Goal: Task Accomplishment & Management: Manage account settings

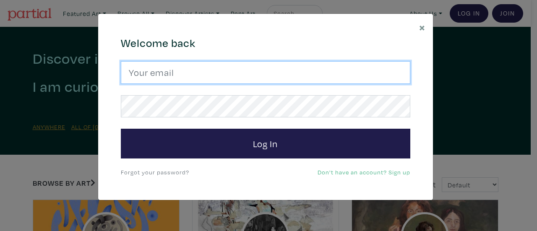
type input "heatherassaf@gmail.com"
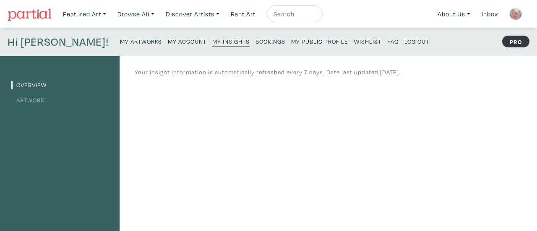
click at [38, 99] on link "Artwork" at bounding box center [27, 100] width 33 height 8
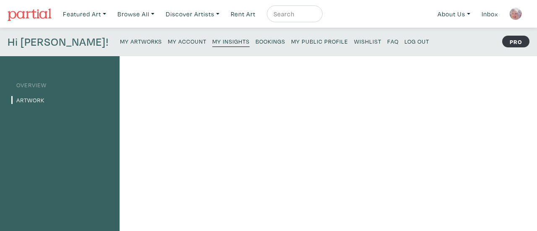
click at [291, 42] on small "My Public Profile" at bounding box center [319, 41] width 57 height 8
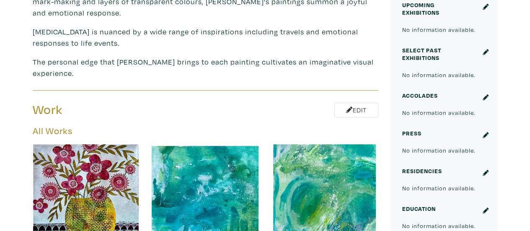
scroll to position [335, 0]
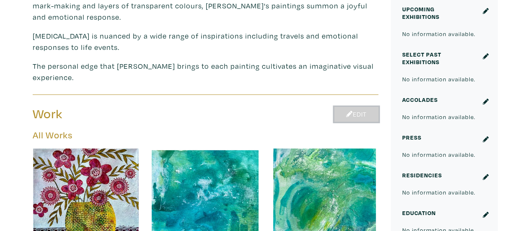
click at [365, 109] on link "Edit" at bounding box center [357, 114] width 44 height 15
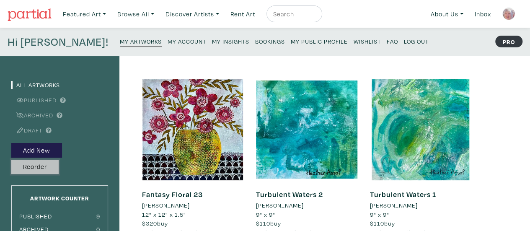
click at [39, 167] on button "Reorder" at bounding box center [34, 167] width 47 height 15
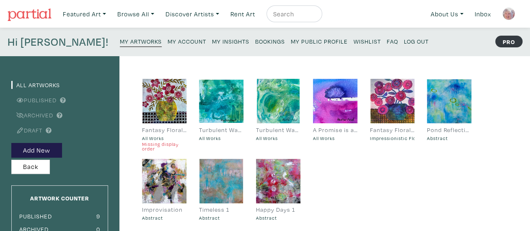
click at [172, 144] on small "Missing display order" at bounding box center [164, 147] width 44 height 10
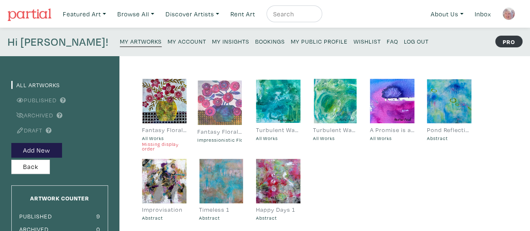
drag, startPoint x: 402, startPoint y: 109, endPoint x: 229, endPoint y: 111, distance: 172.8
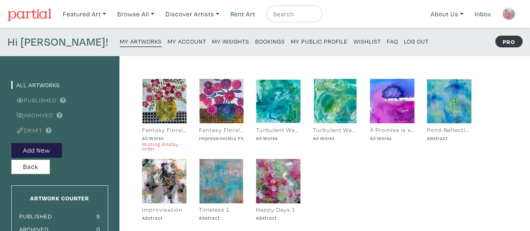
click at [165, 130] on div "Fantasy Floral 23" at bounding box center [164, 129] width 44 height 9
click at [162, 143] on small "Missing display order" at bounding box center [164, 147] width 44 height 10
click at [148, 149] on small "Missing display order" at bounding box center [164, 147] width 44 height 10
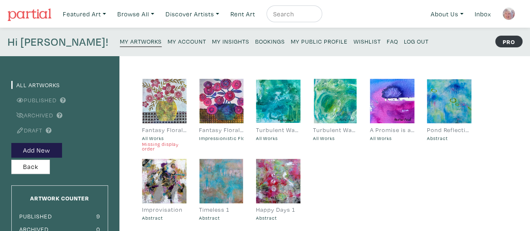
click at [159, 110] on div at bounding box center [164, 101] width 44 height 44
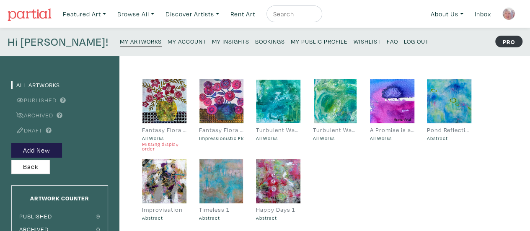
click at [157, 132] on div "Fantasy Floral 23" at bounding box center [164, 129] width 44 height 9
click at [120, 40] on small "My Artworks" at bounding box center [141, 41] width 42 height 8
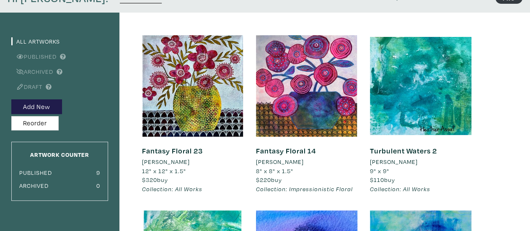
scroll to position [42, 0]
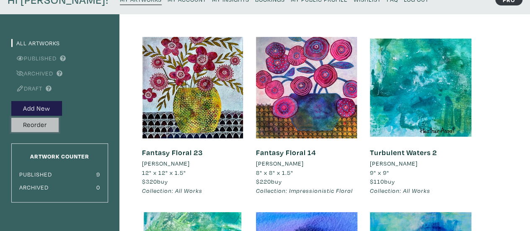
click at [40, 126] on button "Reorder" at bounding box center [34, 125] width 47 height 15
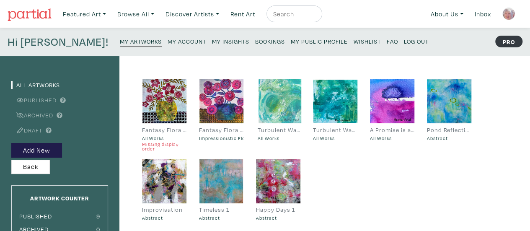
drag, startPoint x: 344, startPoint y: 110, endPoint x: 288, endPoint y: 110, distance: 55.3
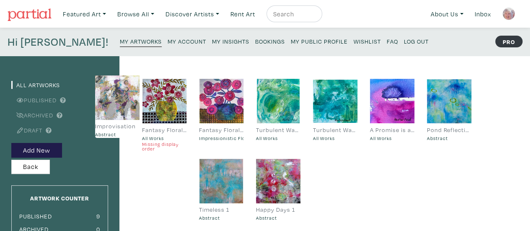
drag, startPoint x: 167, startPoint y: 186, endPoint x: 120, endPoint y: 103, distance: 95.7
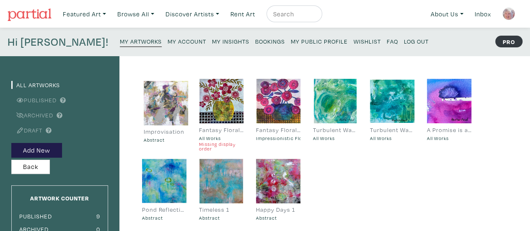
drag, startPoint x: 176, startPoint y: 168, endPoint x: 177, endPoint y: 90, distance: 78.0
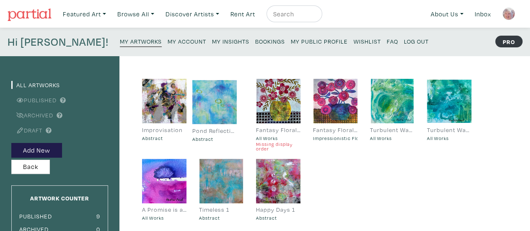
drag, startPoint x: 176, startPoint y: 186, endPoint x: 226, endPoint y: 107, distance: 93.5
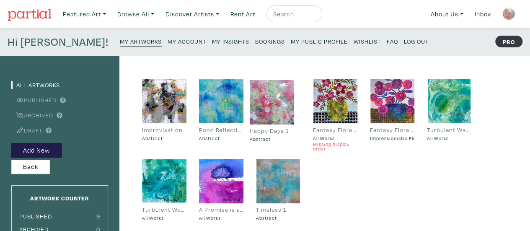
drag, startPoint x: 285, startPoint y: 169, endPoint x: 279, endPoint y: 90, distance: 79.1
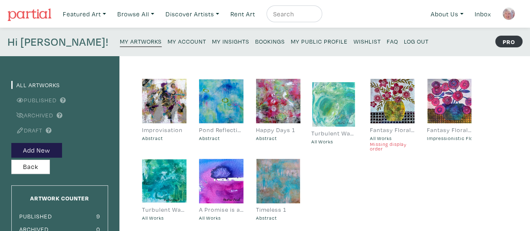
drag, startPoint x: 466, startPoint y: 106, endPoint x: 351, endPoint y: 109, distance: 115.8
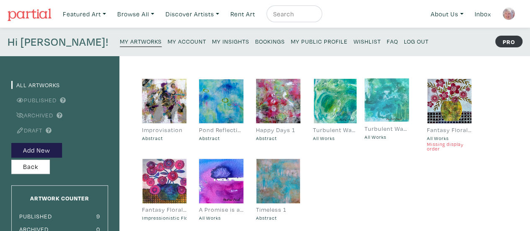
drag, startPoint x: 172, startPoint y: 173, endPoint x: 395, endPoint y: 92, distance: 236.9
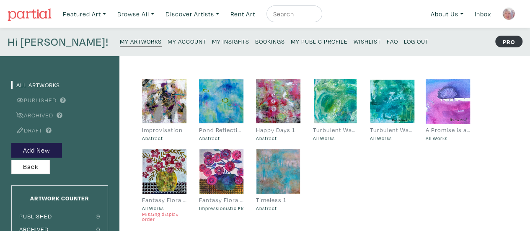
drag, startPoint x: 227, startPoint y: 177, endPoint x: 452, endPoint y: 98, distance: 239.2
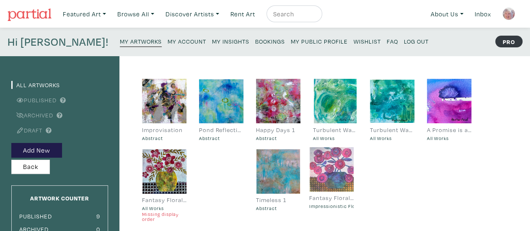
drag, startPoint x: 231, startPoint y: 169, endPoint x: 341, endPoint y: 166, distance: 110.3
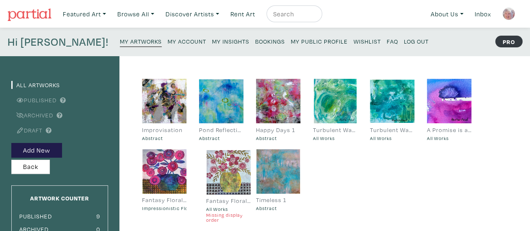
drag, startPoint x: 166, startPoint y: 169, endPoint x: 230, endPoint y: 170, distance: 64.2
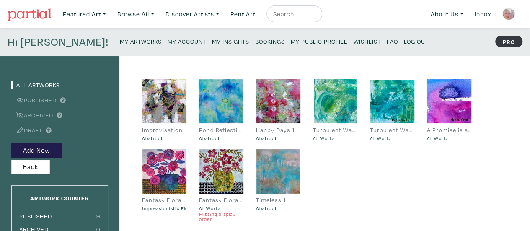
click at [120, 42] on small "My Artworks" at bounding box center [141, 41] width 42 height 8
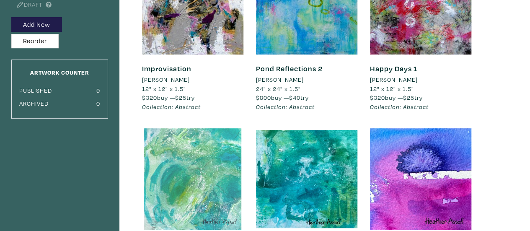
scroll to position [210, 0]
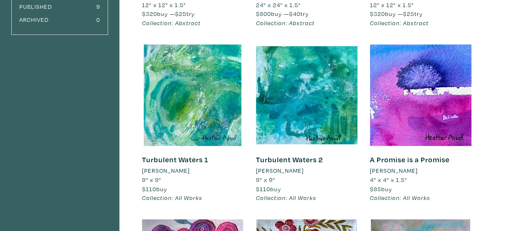
click at [183, 159] on link "Turbulent Waters 1" at bounding box center [175, 160] width 66 height 10
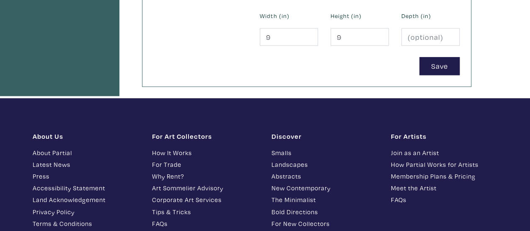
scroll to position [461, 0]
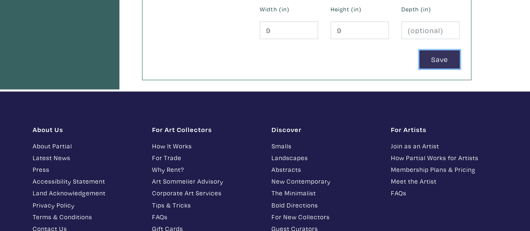
click at [449, 60] on button "Save" at bounding box center [440, 59] width 40 height 18
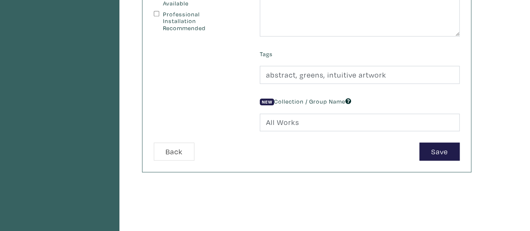
scroll to position [252, 0]
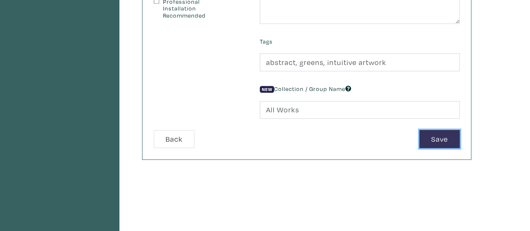
click at [444, 136] on button "Save" at bounding box center [440, 139] width 40 height 18
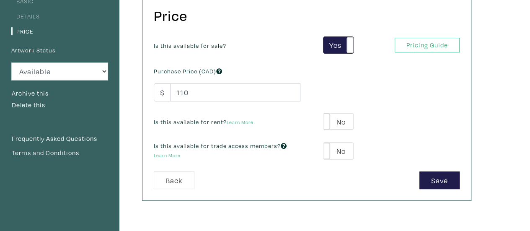
scroll to position [126, 0]
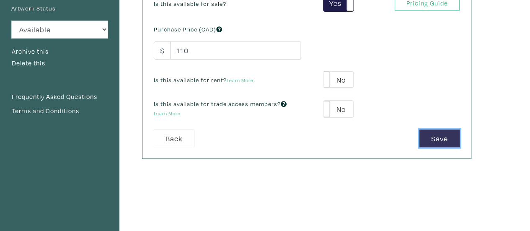
click at [448, 140] on button "Save" at bounding box center [440, 139] width 40 height 18
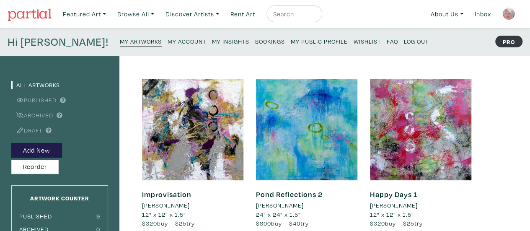
click at [212, 40] on small "My Insights" at bounding box center [230, 41] width 37 height 8
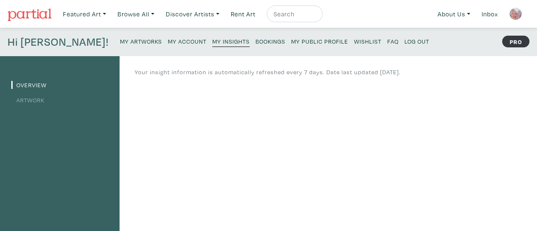
click at [291, 40] on small "My Public Profile" at bounding box center [319, 41] width 57 height 8
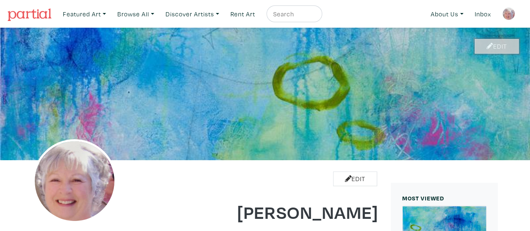
click at [502, 45] on link "Edit" at bounding box center [497, 46] width 44 height 15
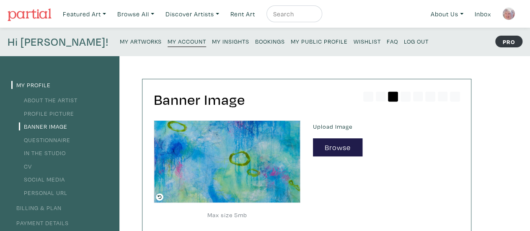
click at [120, 42] on small "My Artworks" at bounding box center [141, 41] width 42 height 8
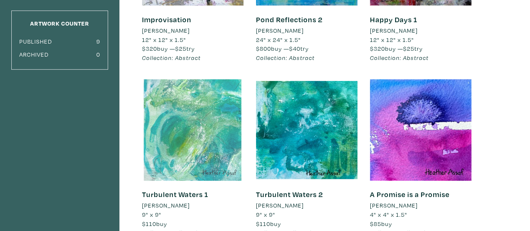
scroll to position [252, 0]
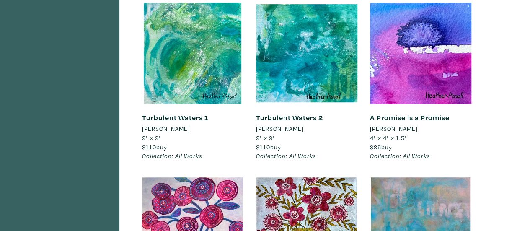
click at [192, 117] on link "Turbulent Waters 1" at bounding box center [175, 118] width 66 height 10
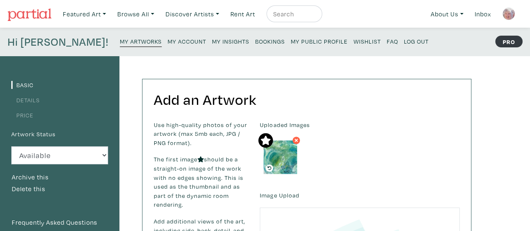
click at [38, 100] on link "Details" at bounding box center [25, 100] width 29 height 8
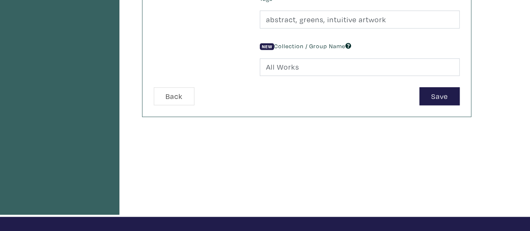
scroll to position [293, 0]
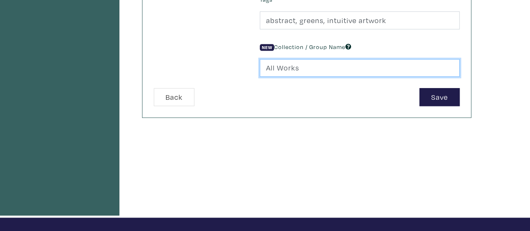
click at [303, 67] on input "All Works" at bounding box center [360, 68] width 200 height 18
type input "A"
type input "Abstracts"
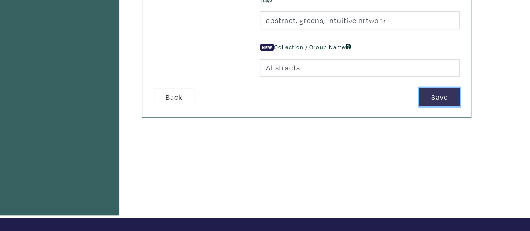
click at [447, 100] on button "Save" at bounding box center [440, 97] width 40 height 18
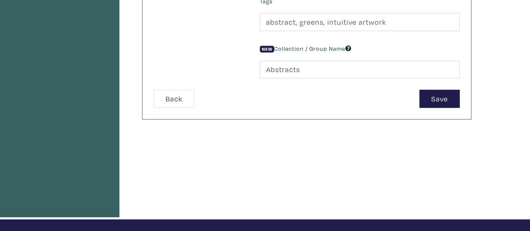
scroll to position [293, 0]
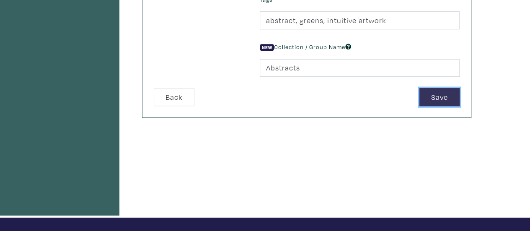
click at [447, 99] on button "Save" at bounding box center [440, 97] width 40 height 18
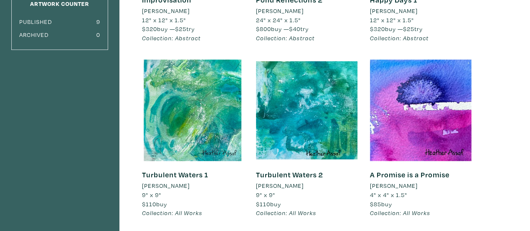
scroll to position [210, 0]
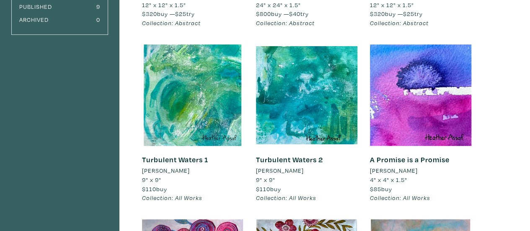
click at [187, 160] on link "Turbulent Waters 1" at bounding box center [175, 160] width 66 height 10
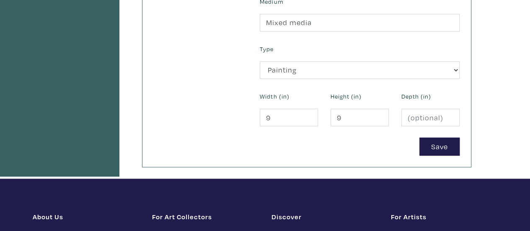
scroll to position [377, 0]
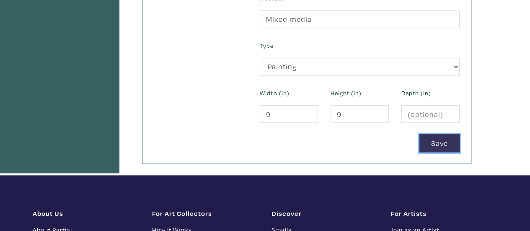
click at [442, 143] on button "Save" at bounding box center [440, 143] width 40 height 18
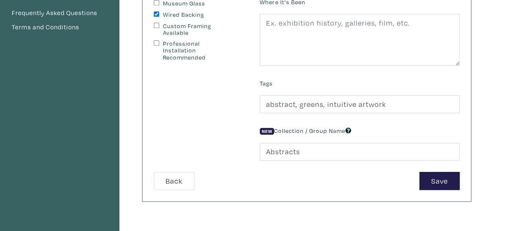
scroll to position [252, 0]
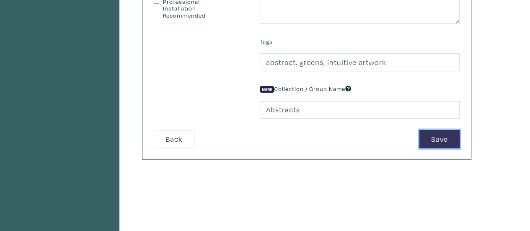
click at [440, 137] on button "Save" at bounding box center [440, 139] width 40 height 18
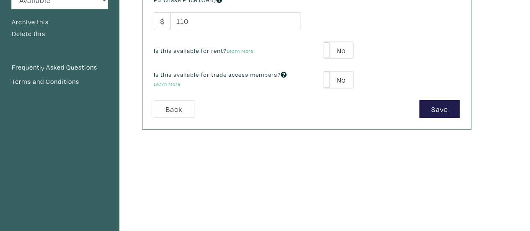
scroll to position [168, 0]
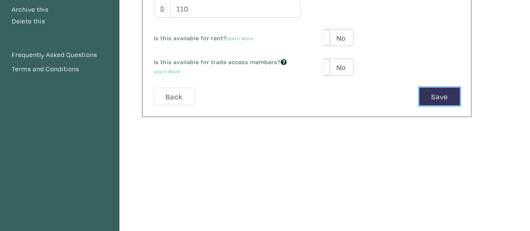
click at [439, 98] on button "Save" at bounding box center [440, 97] width 40 height 18
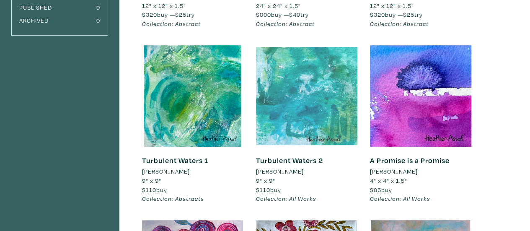
scroll to position [210, 0]
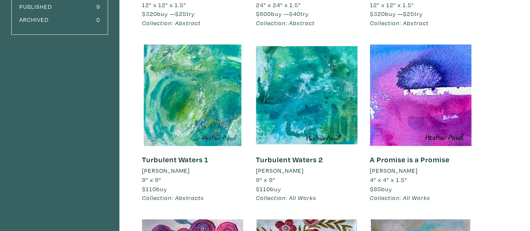
click at [303, 160] on link "Turbulent Waters 2" at bounding box center [289, 160] width 67 height 10
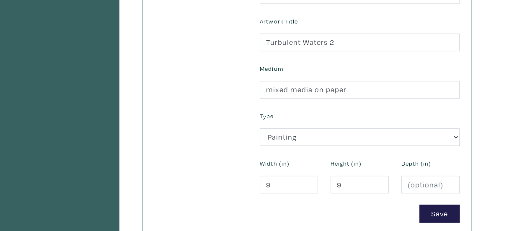
scroll to position [335, 0]
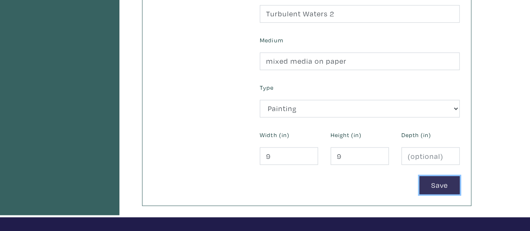
click at [439, 182] on button "Save" at bounding box center [440, 185] width 40 height 18
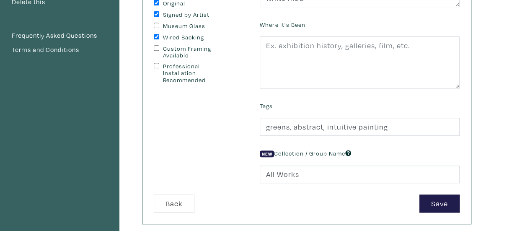
scroll to position [210, 0]
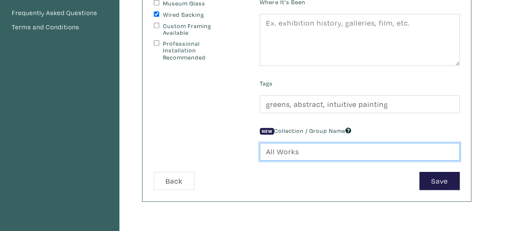
click at [301, 150] on input "All Works" at bounding box center [360, 152] width 200 height 18
type input "Abstracts"
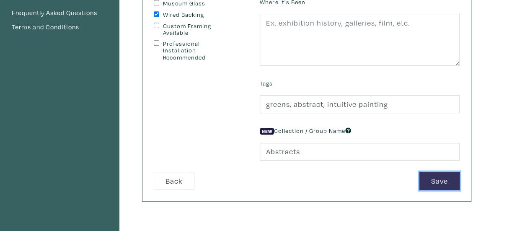
click at [442, 182] on button "Save" at bounding box center [440, 181] width 40 height 18
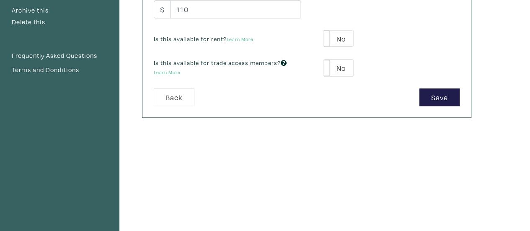
scroll to position [210, 0]
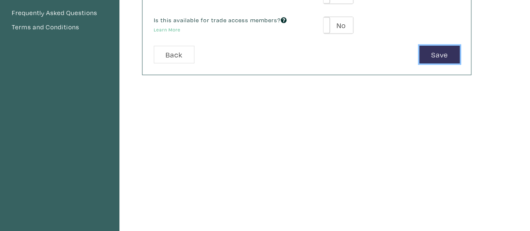
click at [439, 51] on button "Save" at bounding box center [440, 55] width 40 height 18
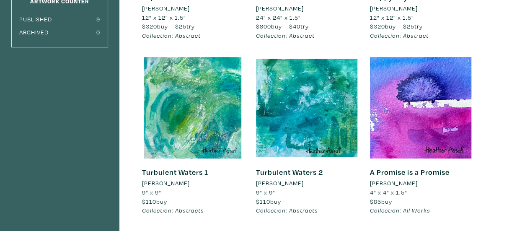
scroll to position [210, 0]
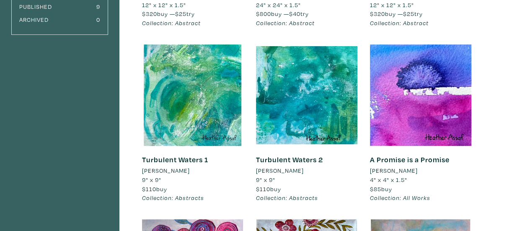
click at [422, 198] on em "Collection: All Works" at bounding box center [400, 198] width 60 height 8
click at [408, 167] on li "Heather Assaf" at bounding box center [394, 170] width 48 height 9
click at [427, 159] on link "A Promise is a Promise" at bounding box center [410, 160] width 80 height 10
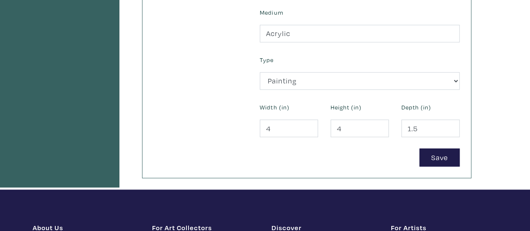
scroll to position [419, 0]
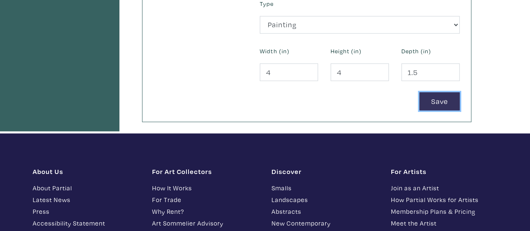
click at [440, 99] on button "Save" at bounding box center [440, 101] width 40 height 18
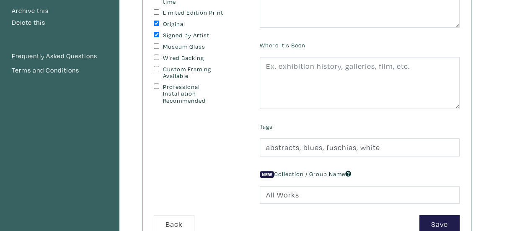
scroll to position [168, 0]
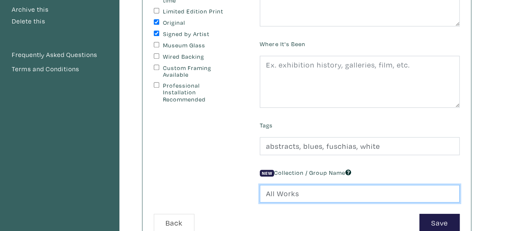
click at [301, 192] on input "All Works" at bounding box center [360, 194] width 200 height 18
type input "Abstracts"
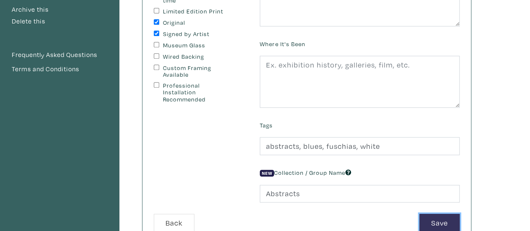
click at [443, 223] on button "Save" at bounding box center [440, 223] width 40 height 18
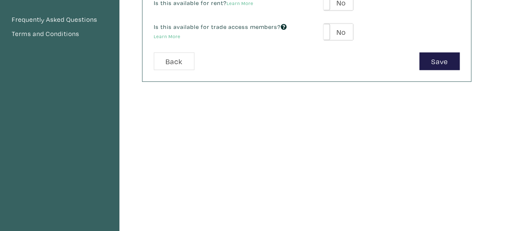
scroll to position [210, 0]
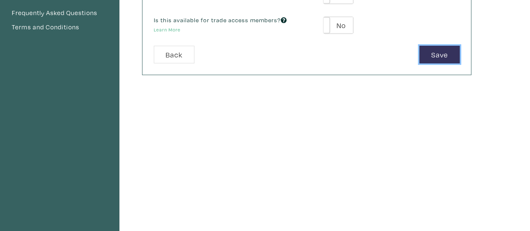
click at [449, 56] on button "Save" at bounding box center [440, 55] width 40 height 18
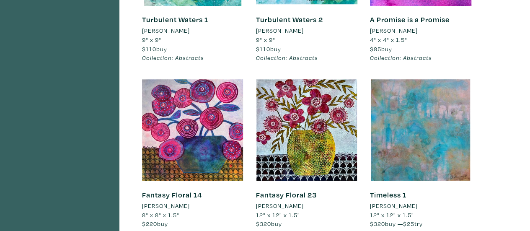
scroll to position [335, 0]
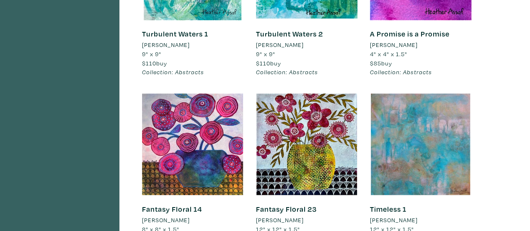
click at [311, 210] on link "Fantasy Floral 23" at bounding box center [286, 209] width 61 height 10
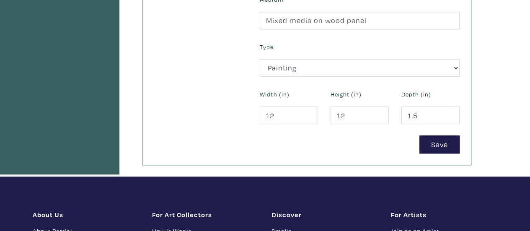
scroll to position [377, 0]
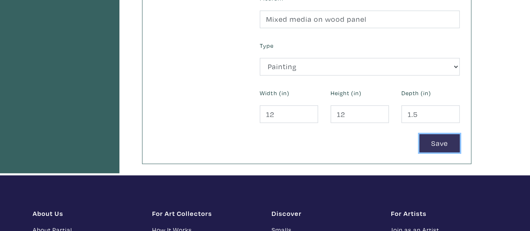
click at [445, 145] on button "Save" at bounding box center [440, 143] width 40 height 18
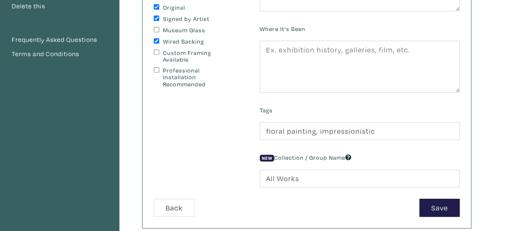
scroll to position [210, 0]
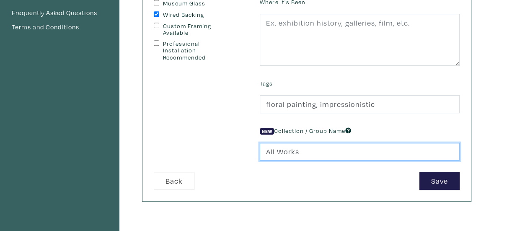
click at [299, 151] on input "All Works" at bounding box center [360, 152] width 200 height 18
type input "A"
type input "Impressionistic Floral"
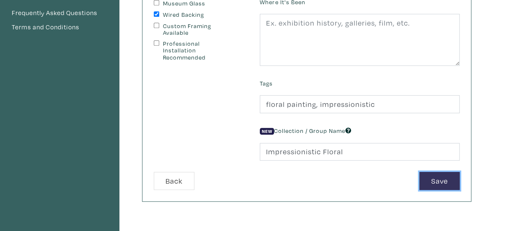
click at [436, 179] on button "Save" at bounding box center [440, 181] width 40 height 18
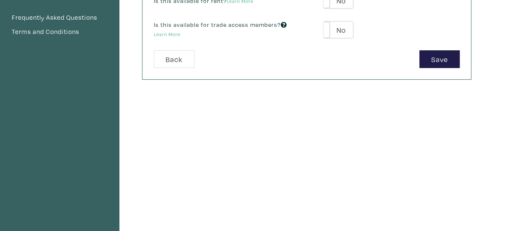
scroll to position [210, 0]
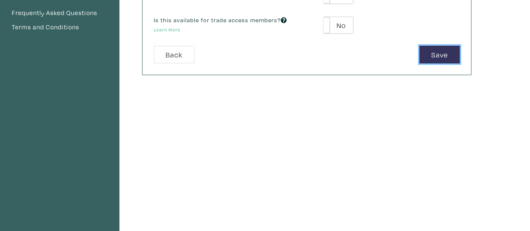
click at [445, 59] on button "Save" at bounding box center [440, 55] width 40 height 18
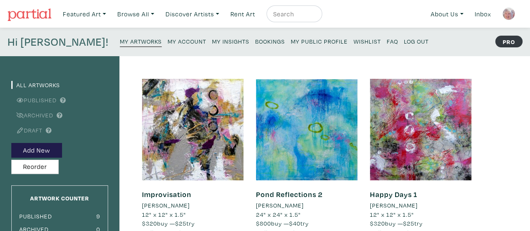
click at [291, 41] on small "My Public Profile" at bounding box center [319, 41] width 57 height 8
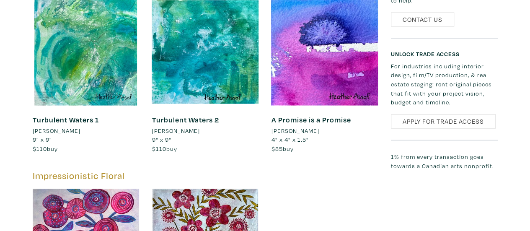
scroll to position [755, 0]
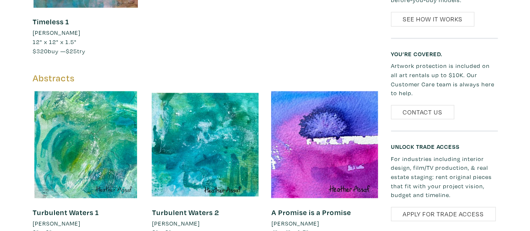
click at [74, 211] on div "Turbulent Waters 1 Heather Assaf 9" x 9" $110 buy #greens #intuitive artwork #a…" at bounding box center [86, 226] width 107 height 57
click at [89, 198] on div "Turbulent Waters 1 Heather Assaf 9" x 9" $110 buy #greens #intuitive artwork #a…" at bounding box center [86, 226] width 107 height 57
click at [72, 207] on link "Turbulent Waters 1" at bounding box center [66, 212] width 66 height 10
click at [74, 207] on link "Turbulent Waters 1" at bounding box center [66, 212] width 66 height 10
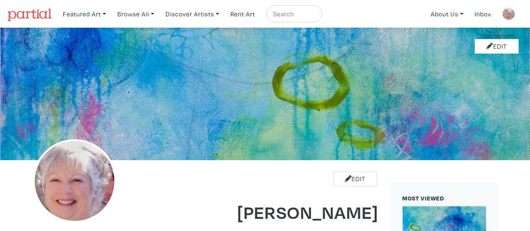
scroll to position [755, 0]
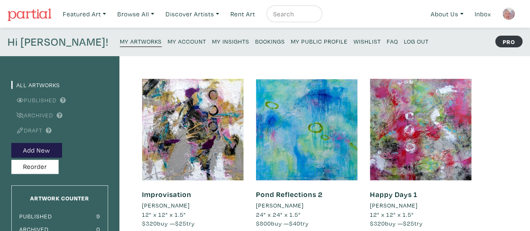
click at [120, 42] on small "My Artworks" at bounding box center [141, 41] width 42 height 8
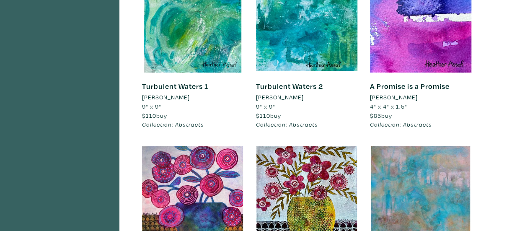
scroll to position [293, 0]
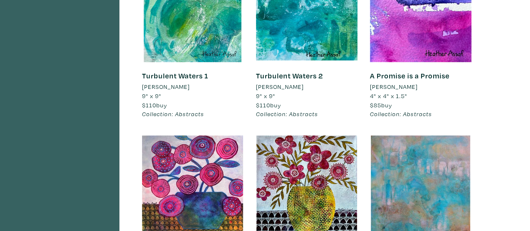
click at [195, 75] on link "Turbulent Waters 1" at bounding box center [175, 76] width 66 height 10
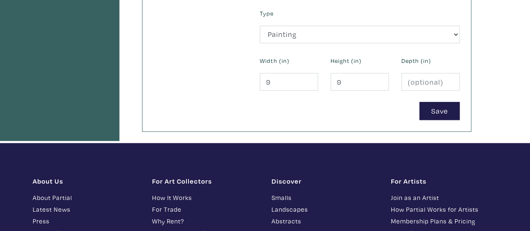
scroll to position [419, 0]
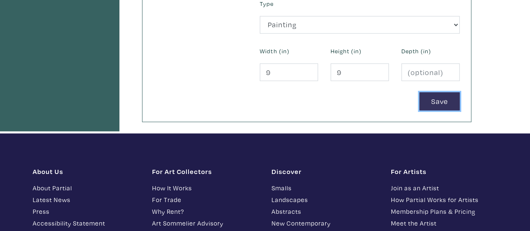
click at [448, 100] on button "Save" at bounding box center [440, 101] width 40 height 18
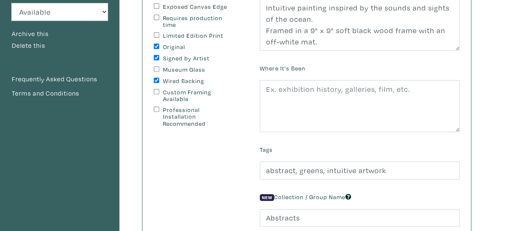
scroll to position [210, 0]
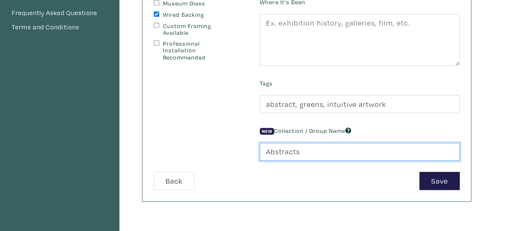
click at [300, 153] on input "Abstracts" at bounding box center [360, 152] width 200 height 18
type input "Abstract"
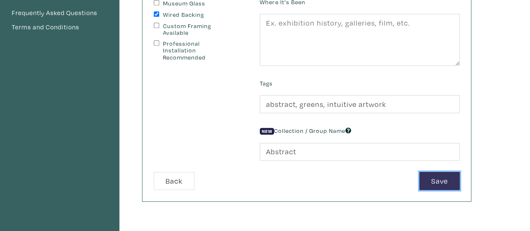
click at [447, 179] on button "Save" at bounding box center [440, 181] width 40 height 18
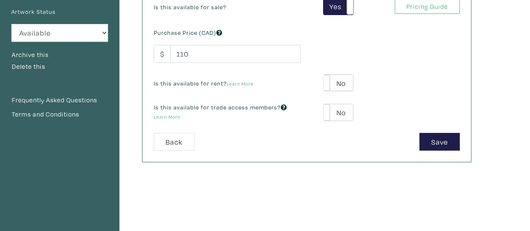
scroll to position [126, 0]
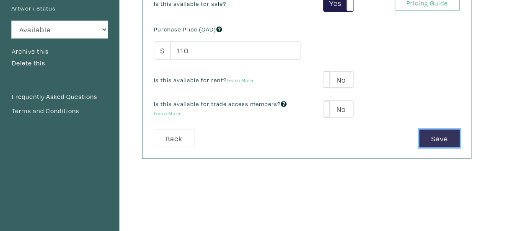
click at [448, 140] on button "Save" at bounding box center [440, 139] width 40 height 18
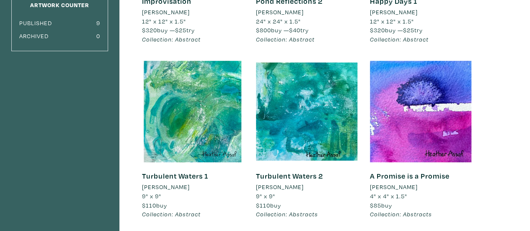
scroll to position [210, 0]
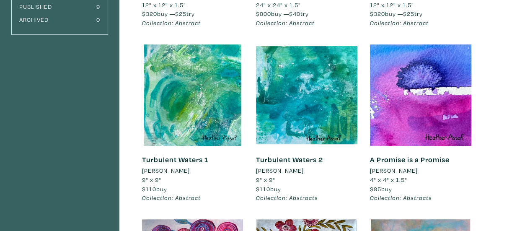
click at [297, 161] on link "Turbulent Waters 2" at bounding box center [289, 160] width 67 height 10
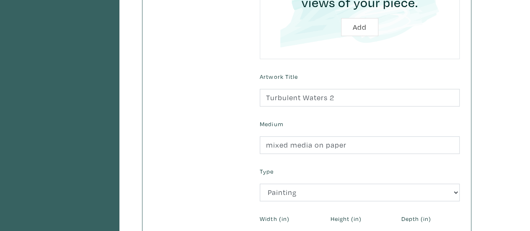
scroll to position [335, 0]
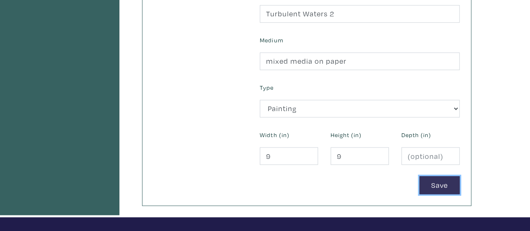
click at [450, 186] on button "Save" at bounding box center [440, 185] width 40 height 18
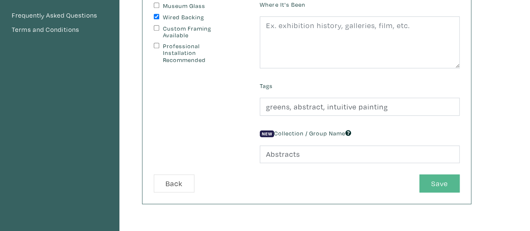
scroll to position [210, 0]
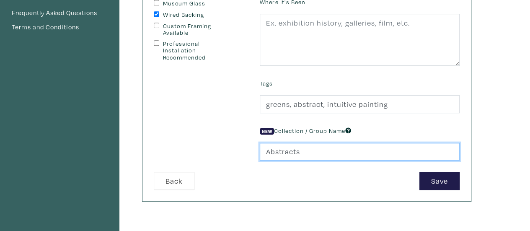
click at [300, 151] on input "Abstracts" at bounding box center [360, 152] width 200 height 18
type input "Abstract"
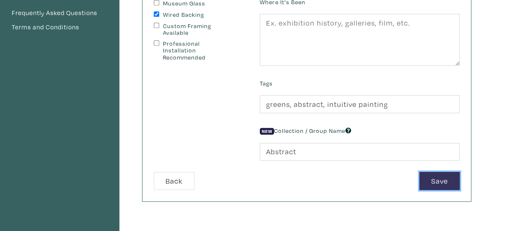
click at [441, 177] on button "Save" at bounding box center [440, 181] width 40 height 18
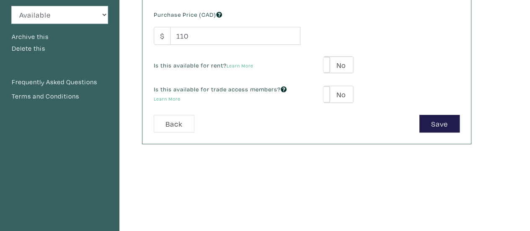
scroll to position [168, 0]
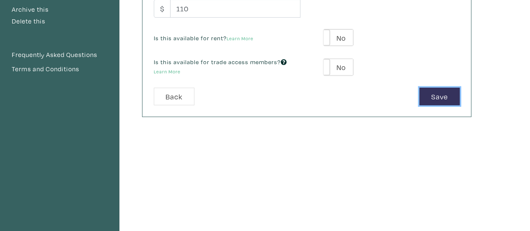
click at [451, 93] on button "Save" at bounding box center [440, 97] width 40 height 18
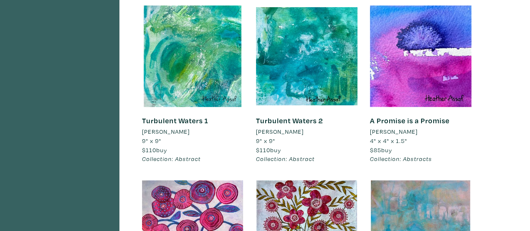
scroll to position [252, 0]
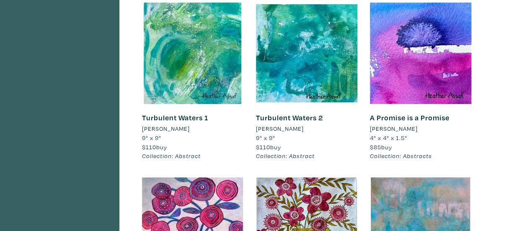
click at [432, 123] on div "A Promise is a Promise [PERSON_NAME] 4" x 4" x 1.5" $85 buy Collection: Abstrac…" at bounding box center [420, 137] width 101 height 66
click at [434, 117] on link "A Promise is a Promise" at bounding box center [410, 118] width 80 height 10
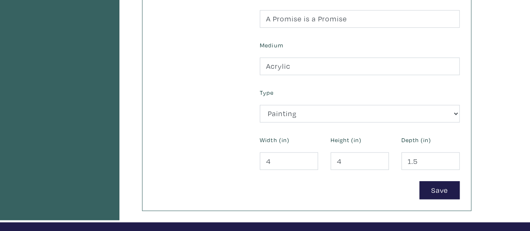
scroll to position [335, 0]
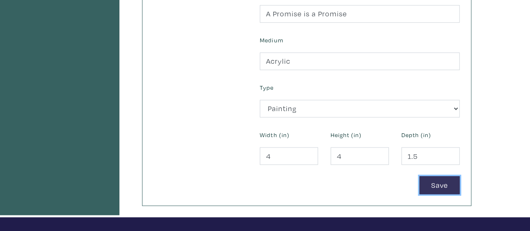
click at [440, 185] on button "Save" at bounding box center [440, 185] width 40 height 18
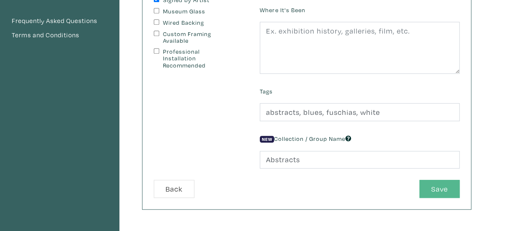
scroll to position [210, 0]
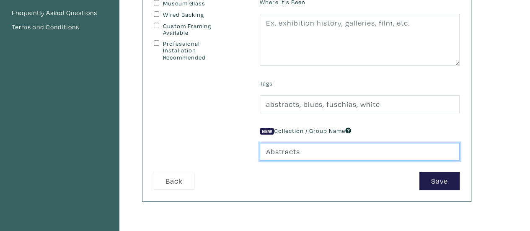
click at [301, 151] on input "Abstracts" at bounding box center [360, 152] width 200 height 18
type input "Abstract"
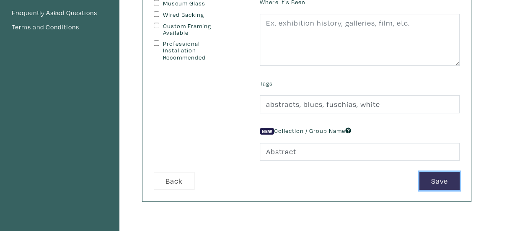
click at [434, 177] on button "Save" at bounding box center [440, 181] width 40 height 18
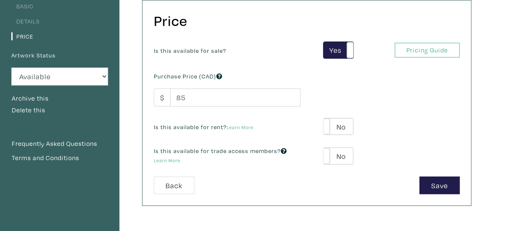
scroll to position [126, 0]
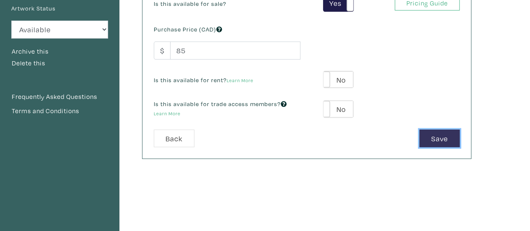
click at [441, 133] on button "Save" at bounding box center [440, 139] width 40 height 18
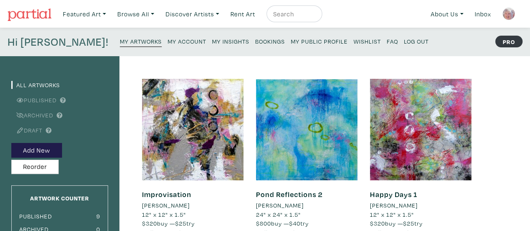
click at [291, 40] on small "My Public Profile" at bounding box center [319, 41] width 57 height 8
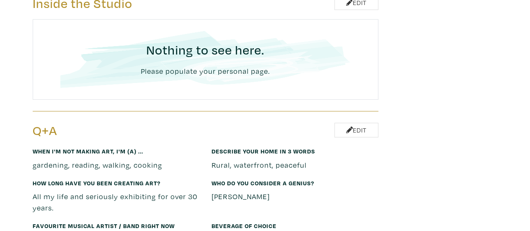
scroll to position [1258, 0]
